Goal: Navigation & Orientation: Find specific page/section

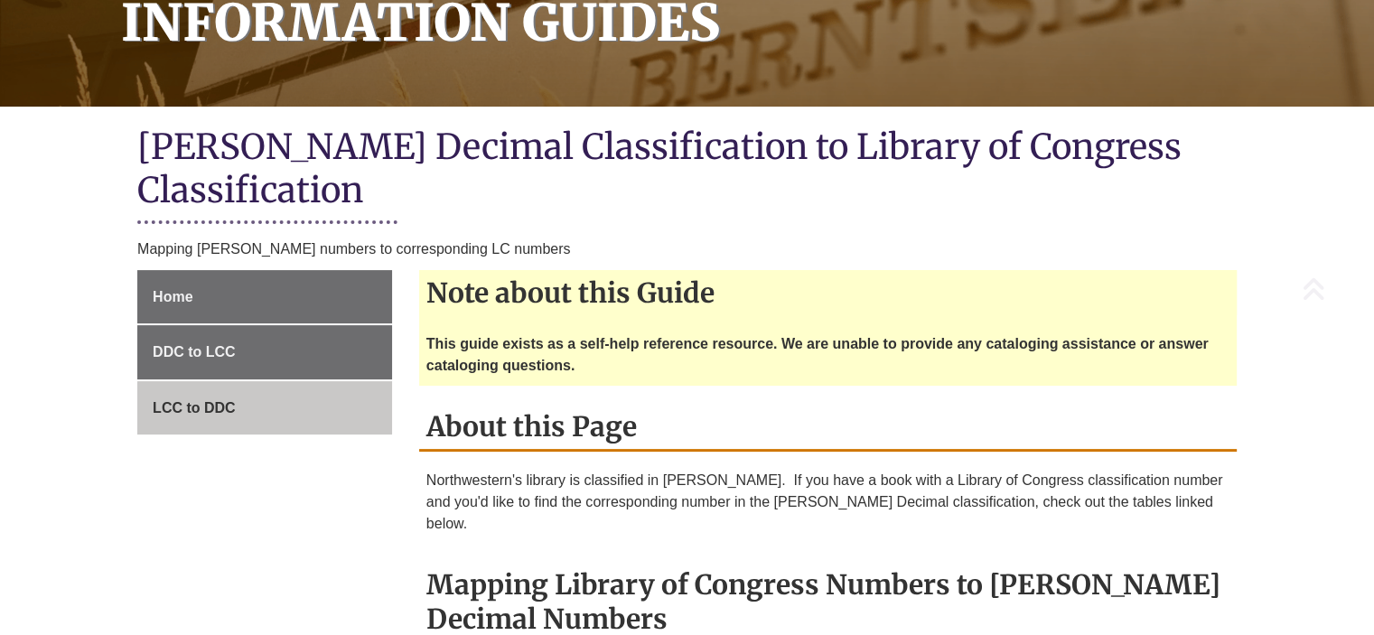
scroll to position [335, 0]
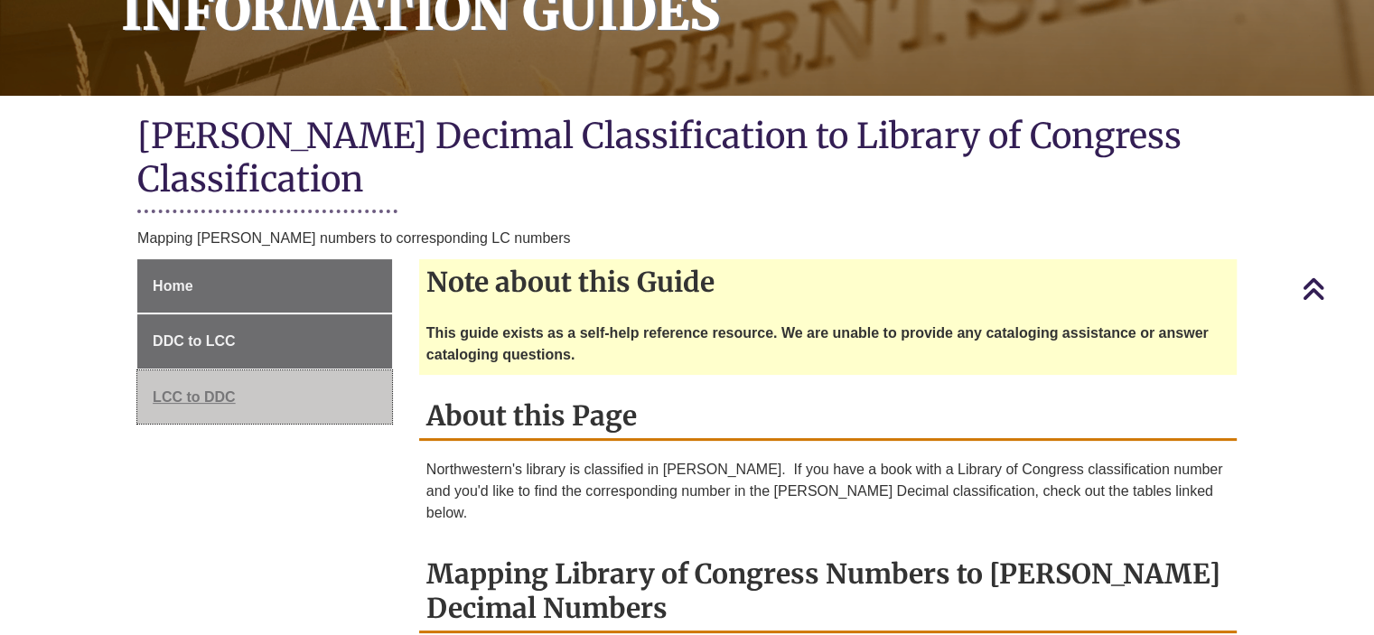
click at [293, 370] on link "LCC to DDC" at bounding box center [264, 397] width 255 height 54
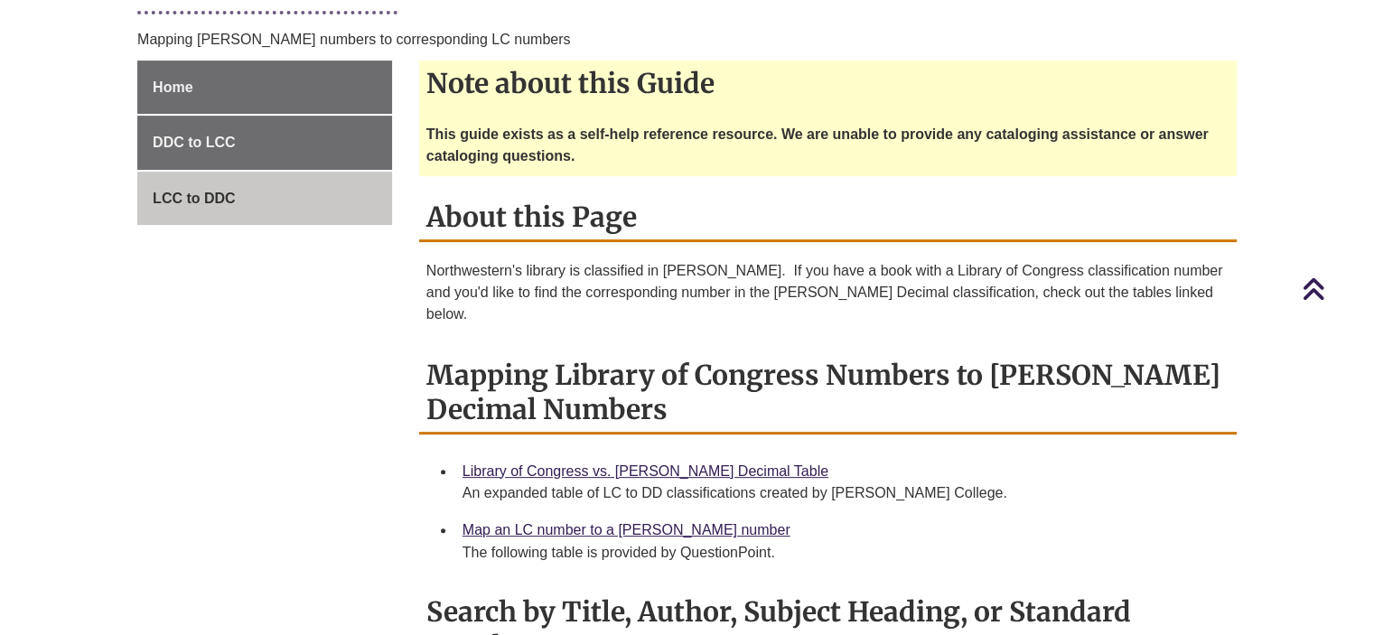
scroll to position [566, 0]
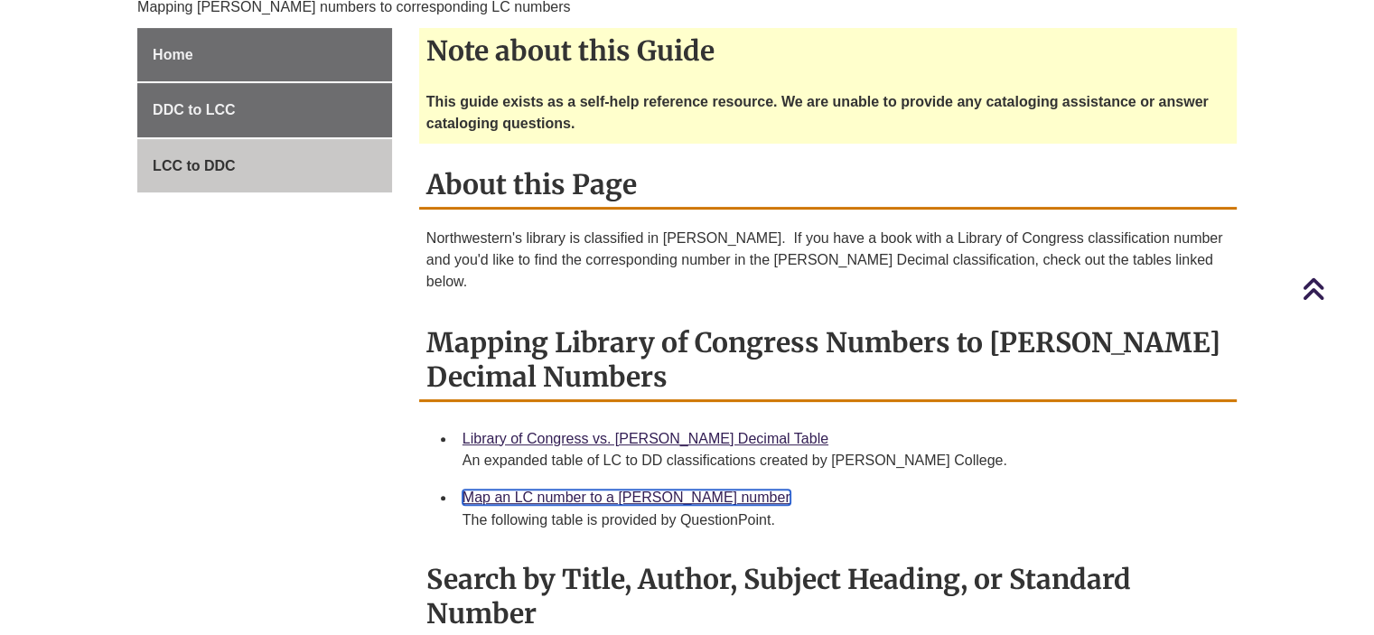
click at [631, 490] on link "Map an LC number to a Dewey number" at bounding box center [627, 497] width 328 height 15
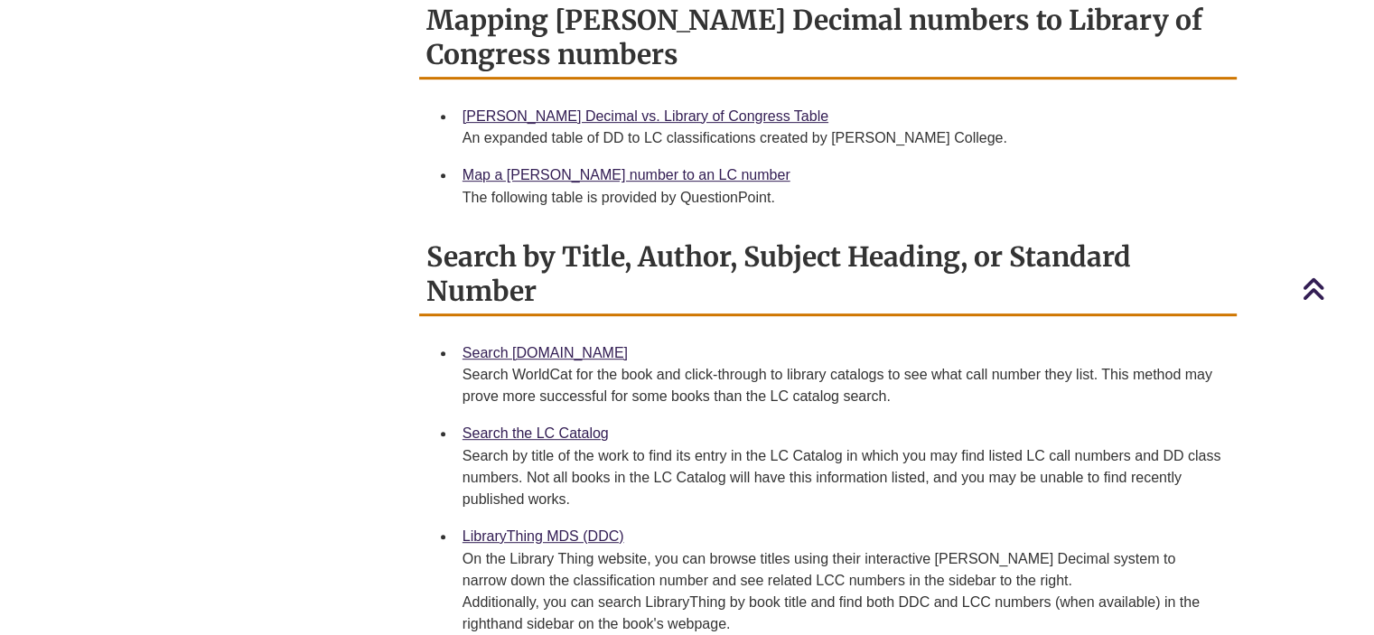
scroll to position [831, 0]
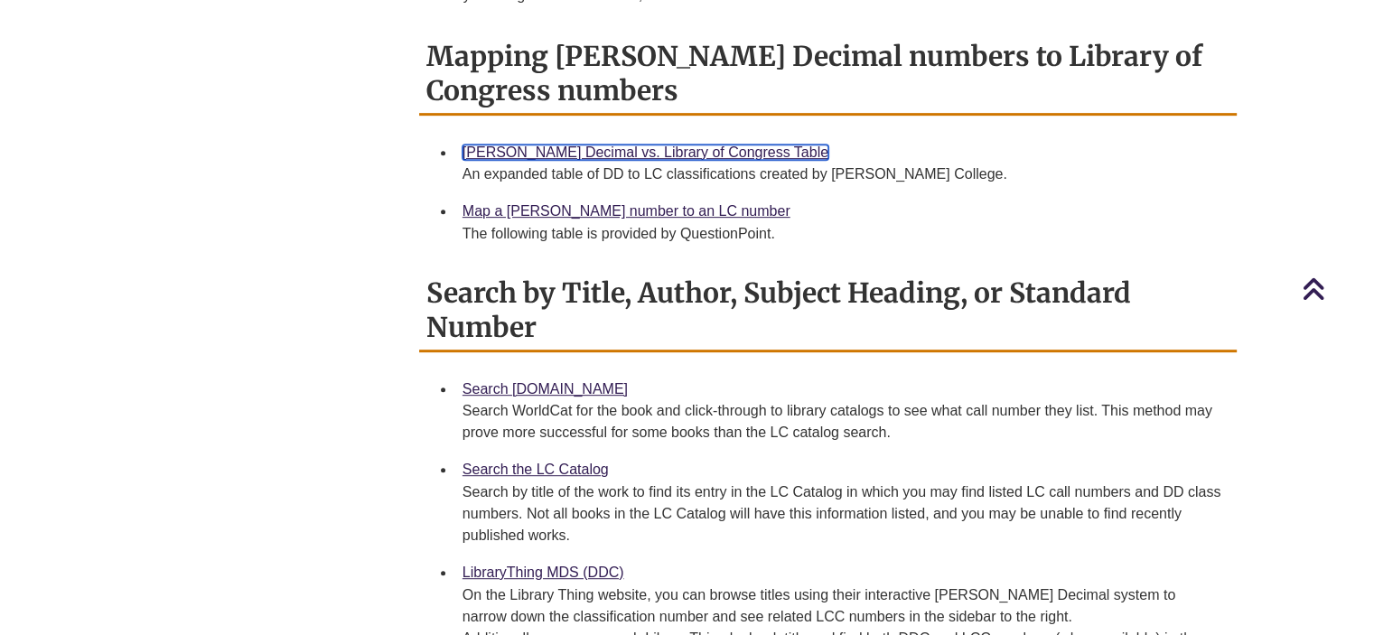
click at [574, 145] on link "[PERSON_NAME] Decimal vs. Library of Congress Table" at bounding box center [646, 152] width 366 height 15
